Goal: Transaction & Acquisition: Purchase product/service

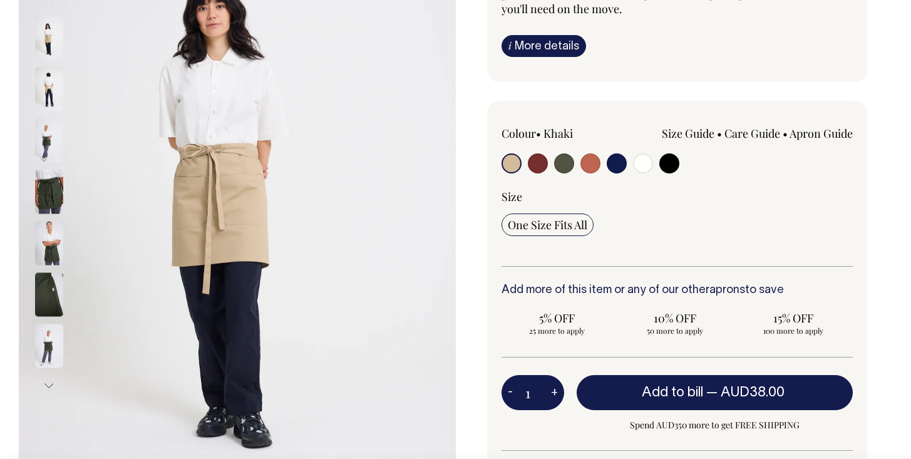
scroll to position [219, 0]
click at [588, 165] on input "radio" at bounding box center [590, 163] width 20 height 20
radio input "true"
select select "Rust"
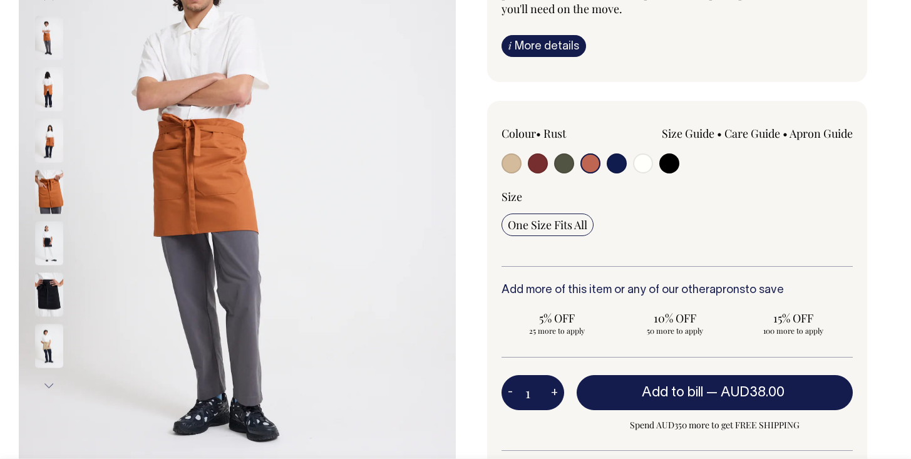
click at [506, 161] on input "radio" at bounding box center [511, 163] width 20 height 20
radio input "true"
select select "Khaki"
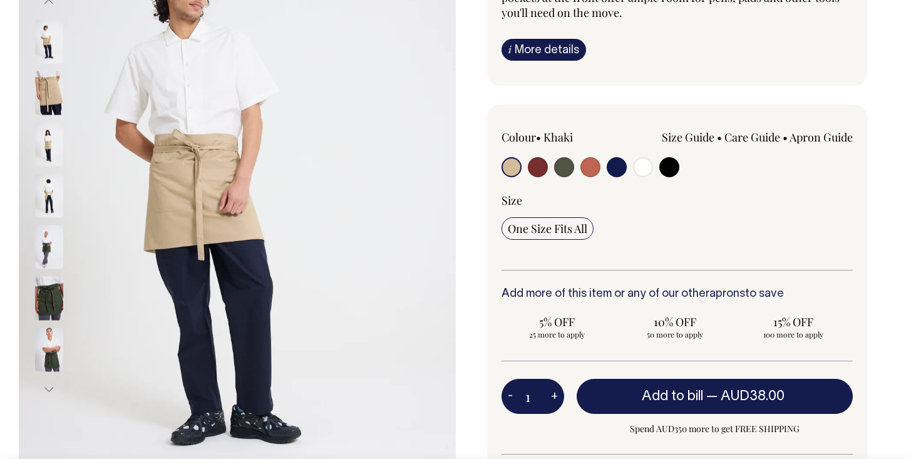
scroll to position [215, 0]
